Goal: Transaction & Acquisition: Purchase product/service

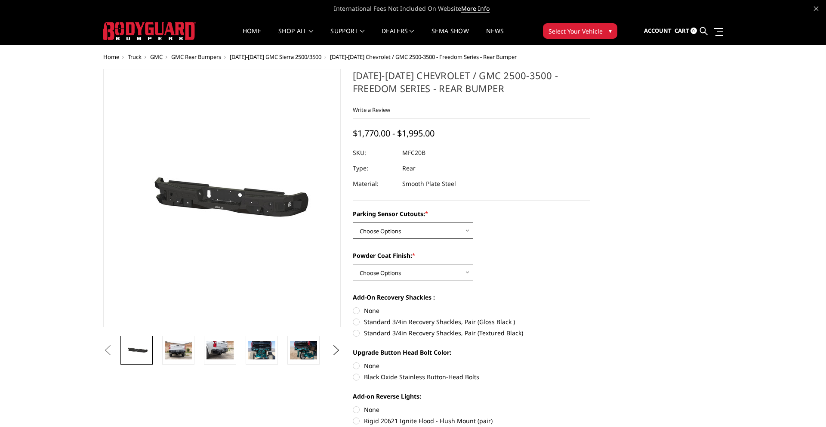
click at [367, 227] on select "Choose Options No - Without Parking Sensor Cutouts Yes - With Parking Sensor Cu…" at bounding box center [413, 230] width 120 height 16
select select "2870"
click at [353, 222] on select "Choose Options No - Without Parking Sensor Cutouts Yes - With Parking Sensor Cu…" at bounding box center [413, 230] width 120 height 16
click at [370, 269] on select "Choose Options Bare Metal Texture Black Powder Coat" at bounding box center [413, 272] width 120 height 16
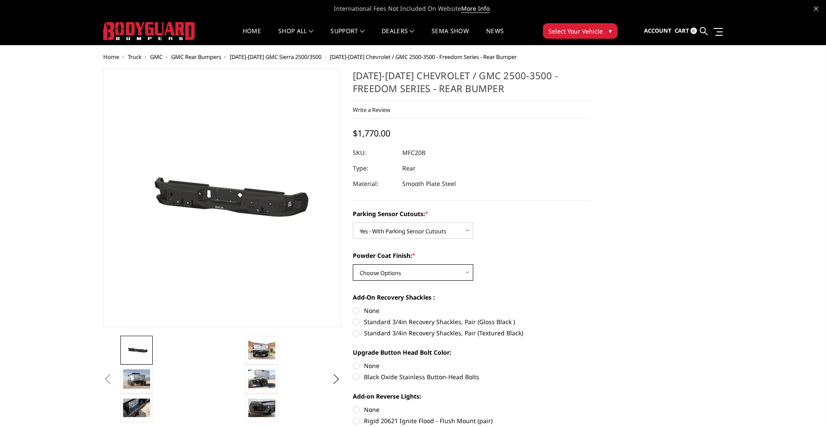
select select "2872"
click at [353, 264] on select "Choose Options Bare Metal Texture Black Powder Coat" at bounding box center [413, 272] width 120 height 16
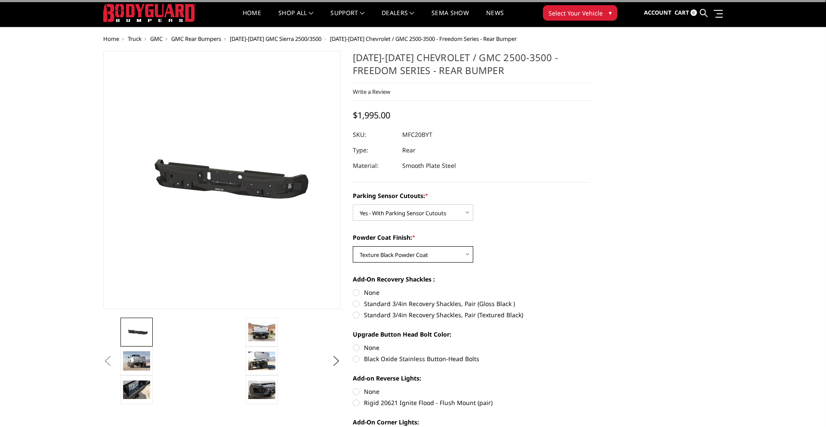
scroll to position [25, 0]
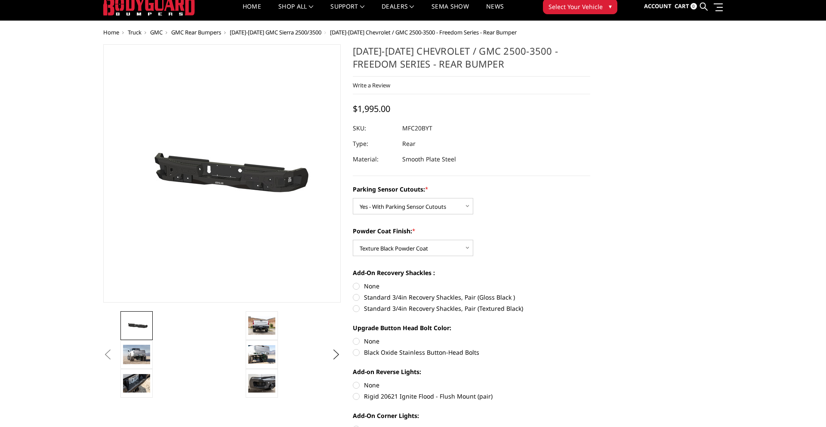
click at [356, 286] on label "None" at bounding box center [471, 285] width 237 height 9
click at [353, 282] on input "None" at bounding box center [353, 281] width 0 height 0
radio input "true"
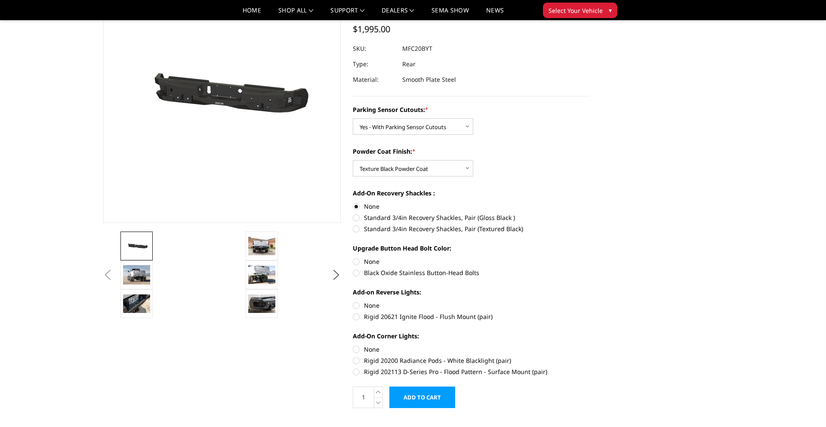
scroll to position [97, 0]
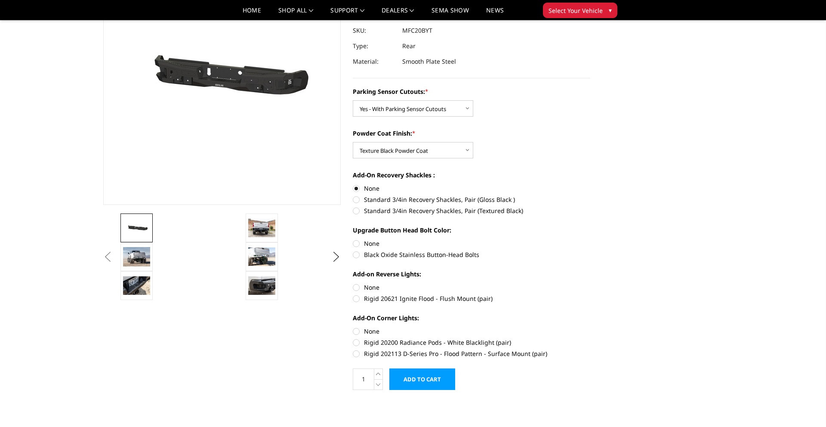
click at [356, 244] on label "None" at bounding box center [471, 243] width 237 height 9
click at [353, 239] on input "None" at bounding box center [353, 239] width 0 height 0
radio input "true"
click at [358, 286] on label "None" at bounding box center [471, 287] width 237 height 9
click at [353, 283] on input "None" at bounding box center [353, 283] width 0 height 0
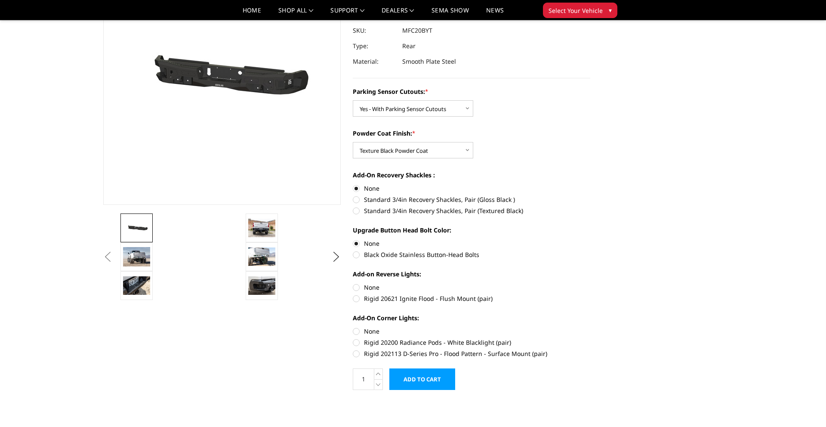
radio input "true"
click at [357, 331] on label "None" at bounding box center [471, 330] width 237 height 9
click at [353, 327] on input "None" at bounding box center [353, 326] width 0 height 0
radio input "true"
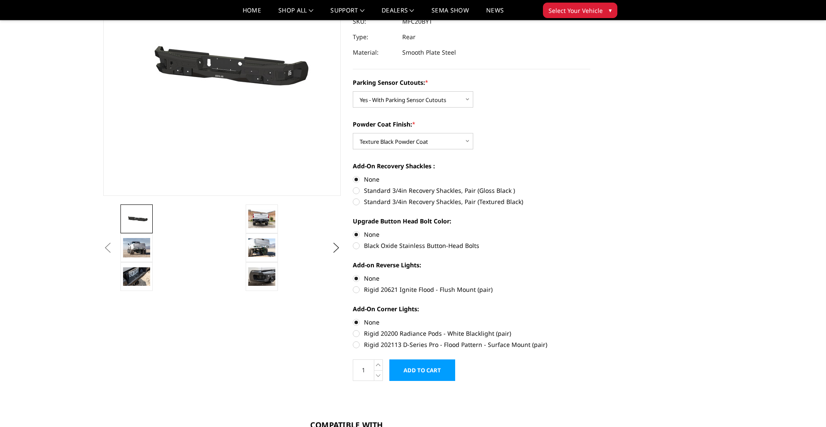
scroll to position [3, 0]
